Goal: Task Accomplishment & Management: Manage account settings

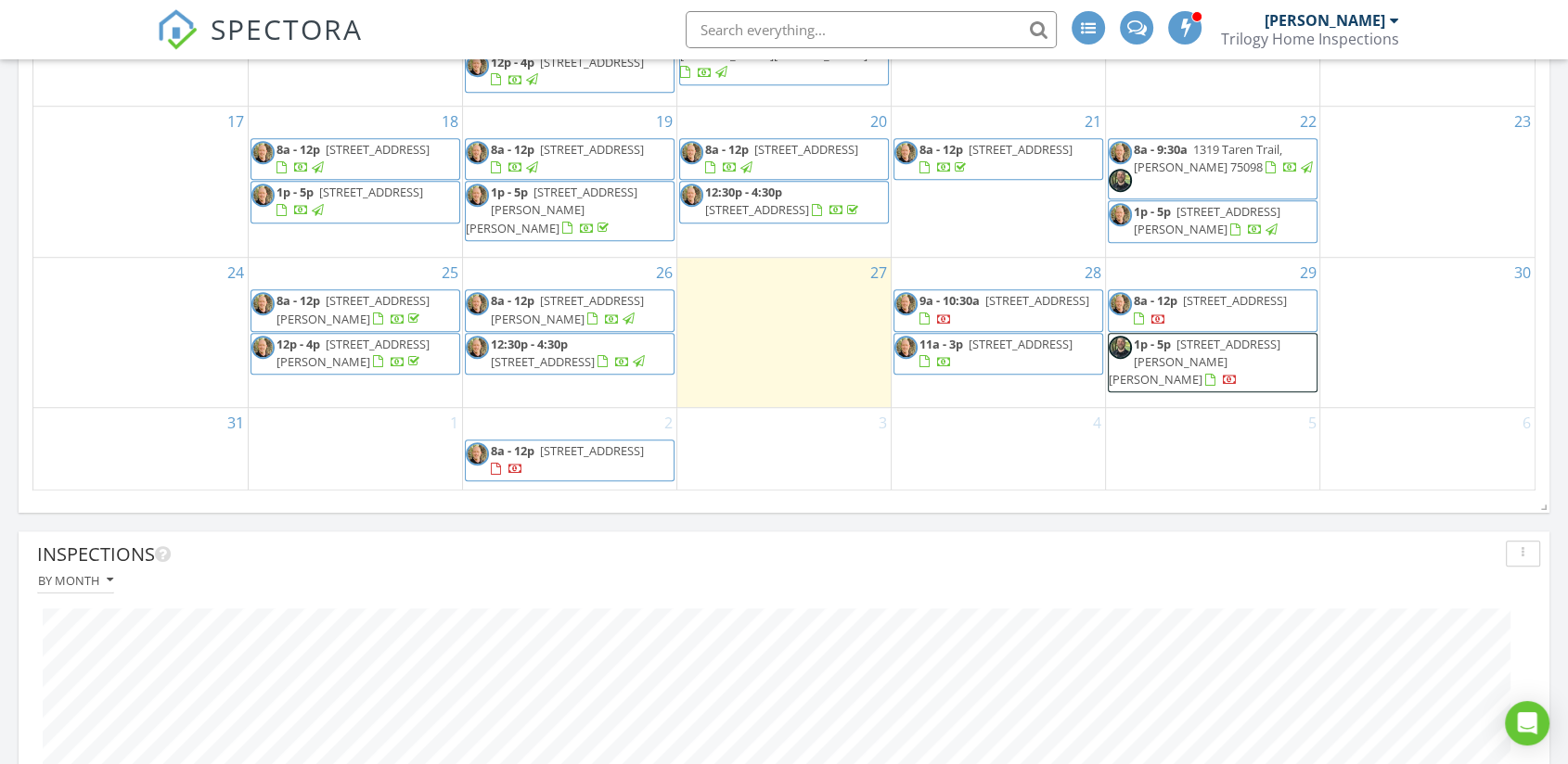
scroll to position [1237, 0]
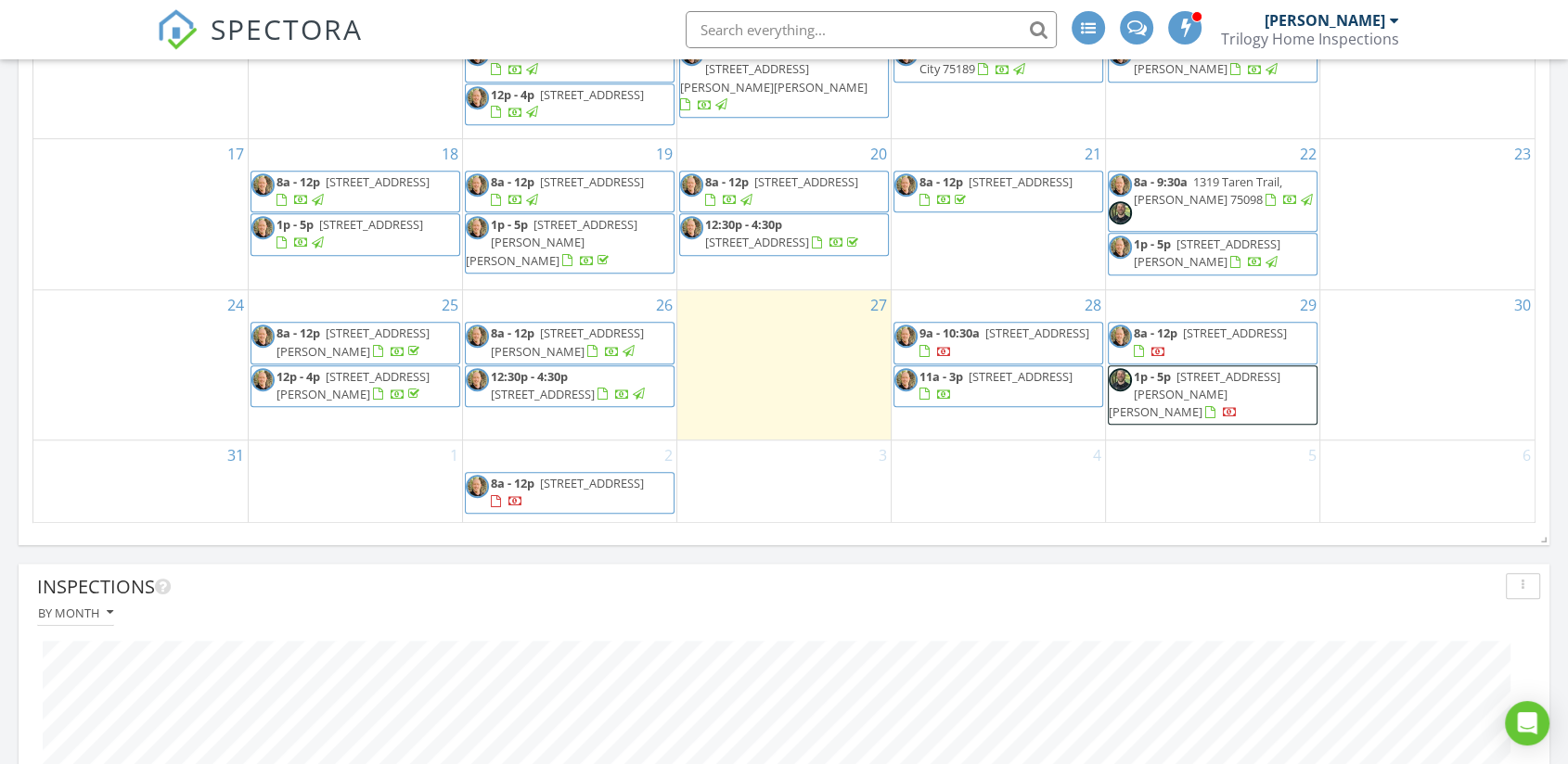
click at [542, 403] on span "1445 Coffeyville Trail, Plano 75023" at bounding box center [543, 394] width 104 height 17
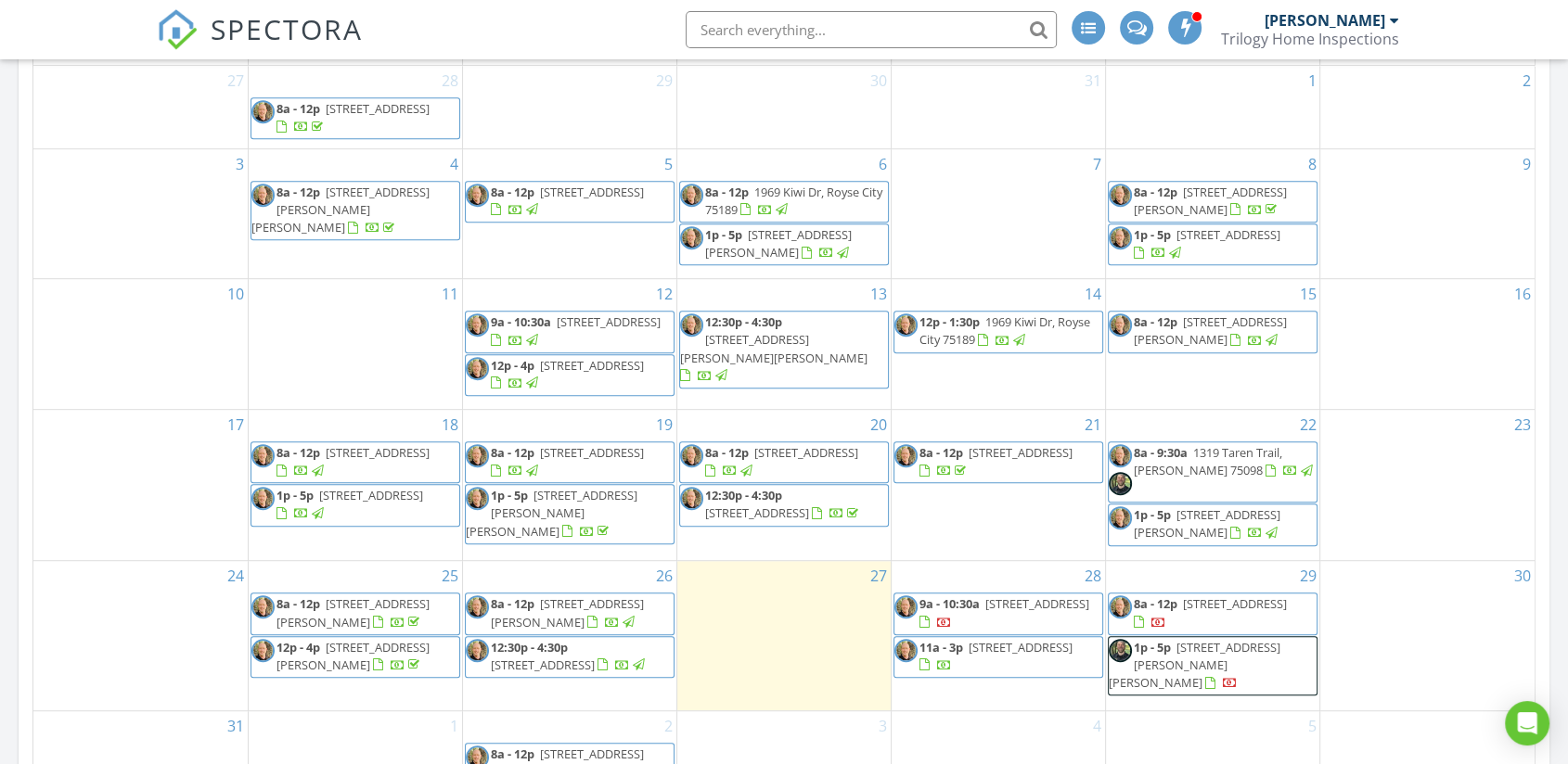
scroll to position [1133, 0]
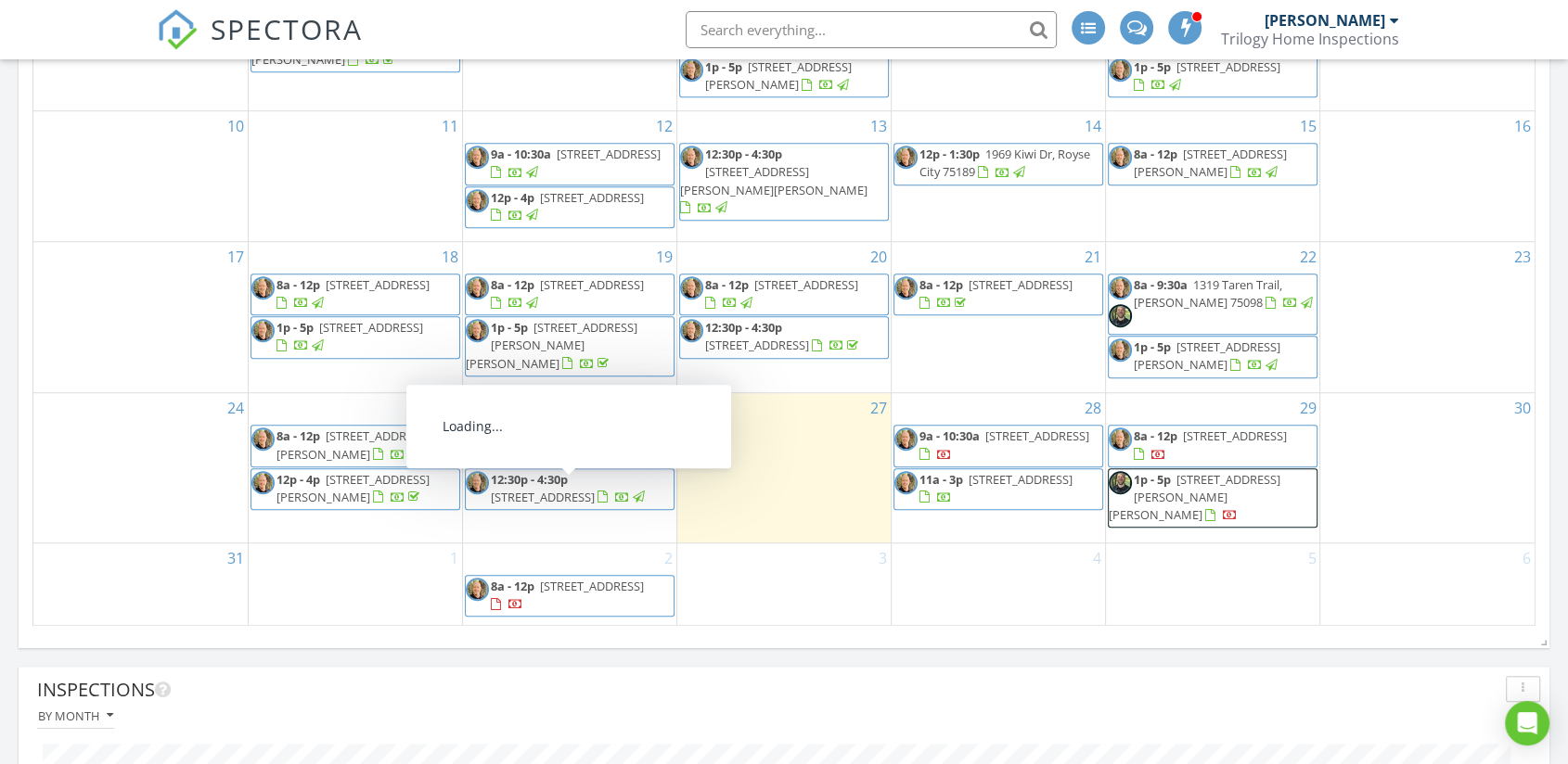
drag, startPoint x: 554, startPoint y: 504, endPoint x: 544, endPoint y: 499, distance: 11.2
click at [544, 488] on span "12:30p - 4:30p" at bounding box center [529, 479] width 77 height 17
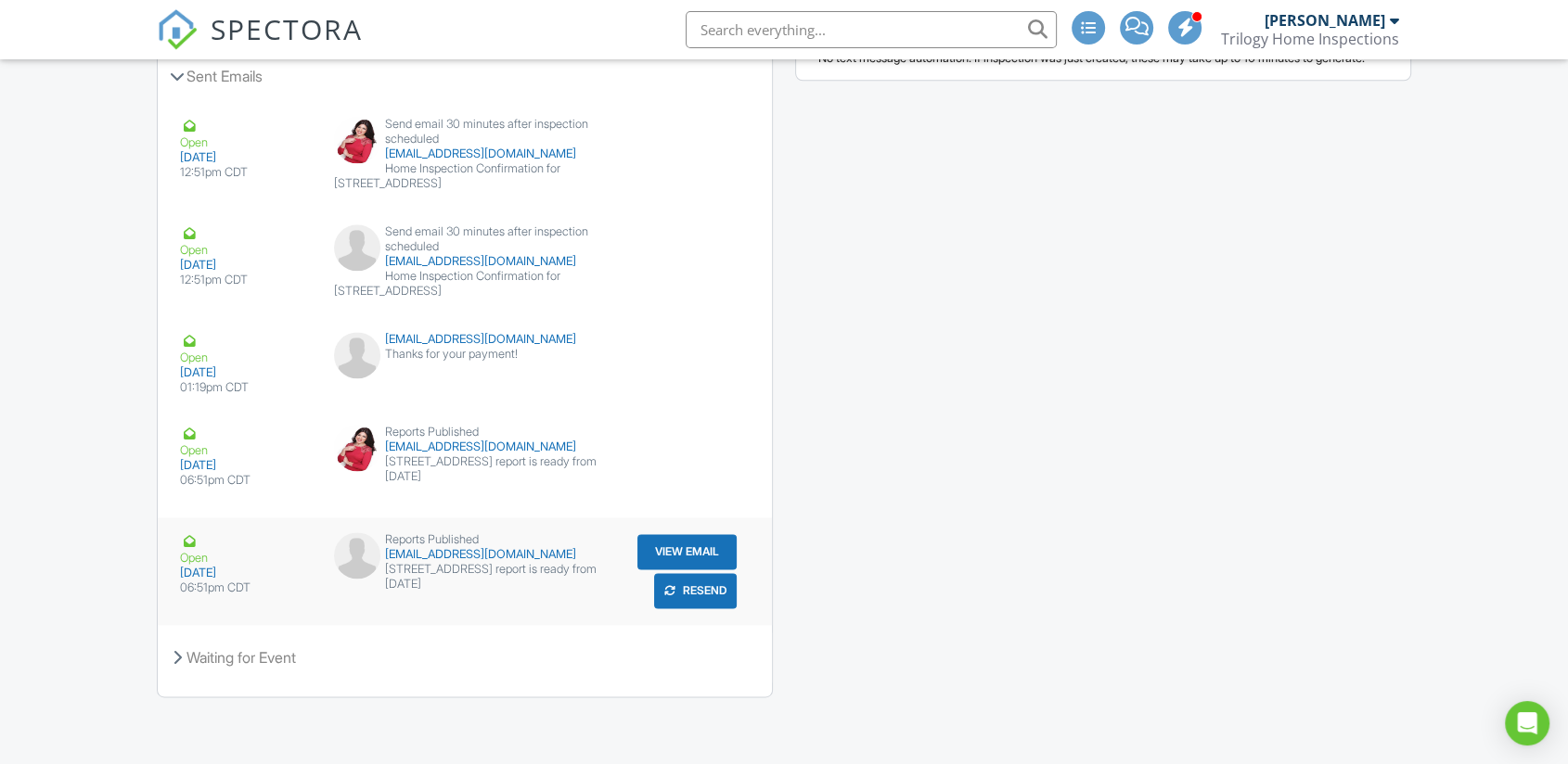
scroll to position [2345, 0]
click at [710, 596] on button "Resend" at bounding box center [695, 591] width 83 height 35
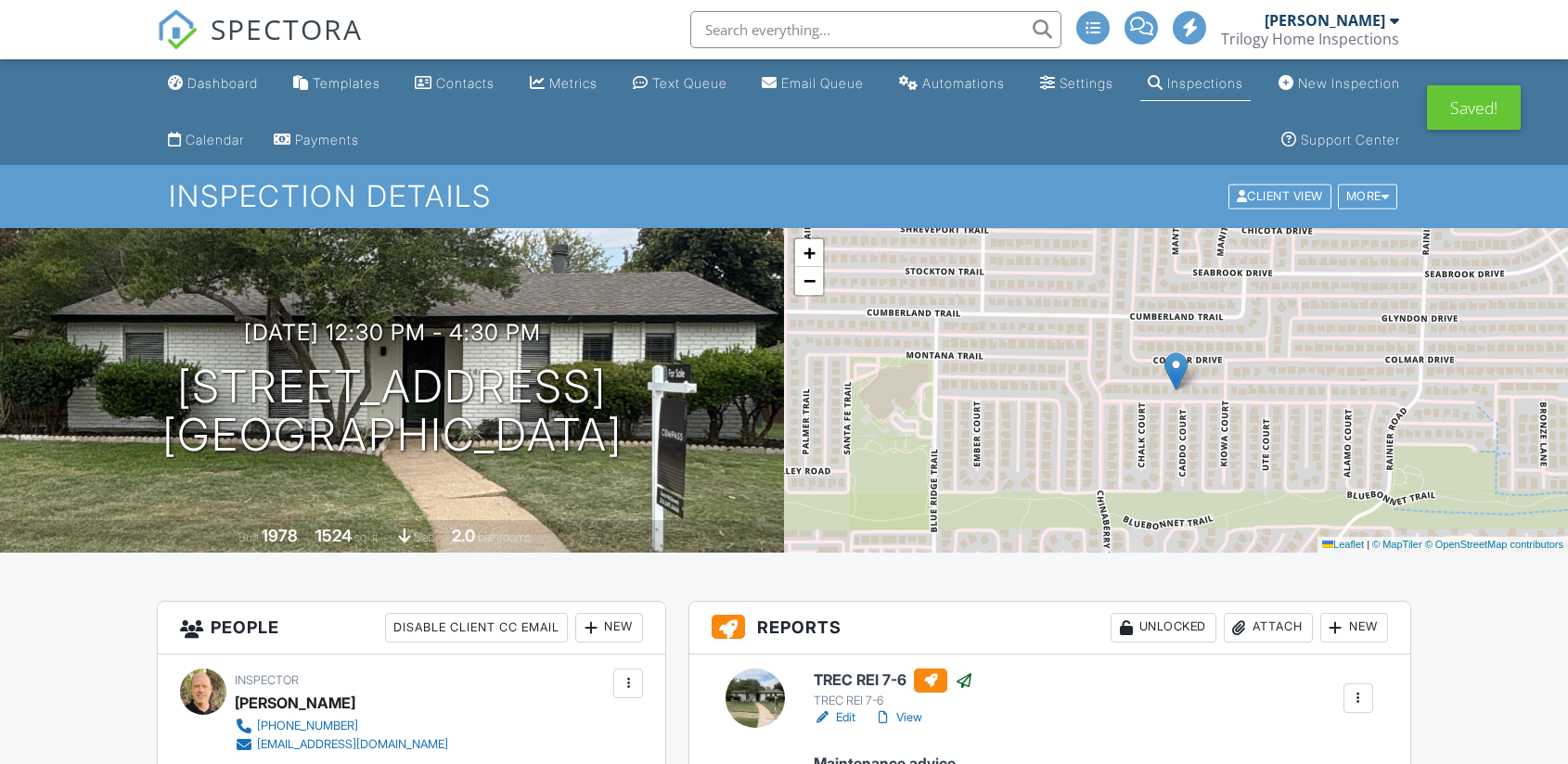
scroll to position [2234, 0]
